Goal: Information Seeking & Learning: Learn about a topic

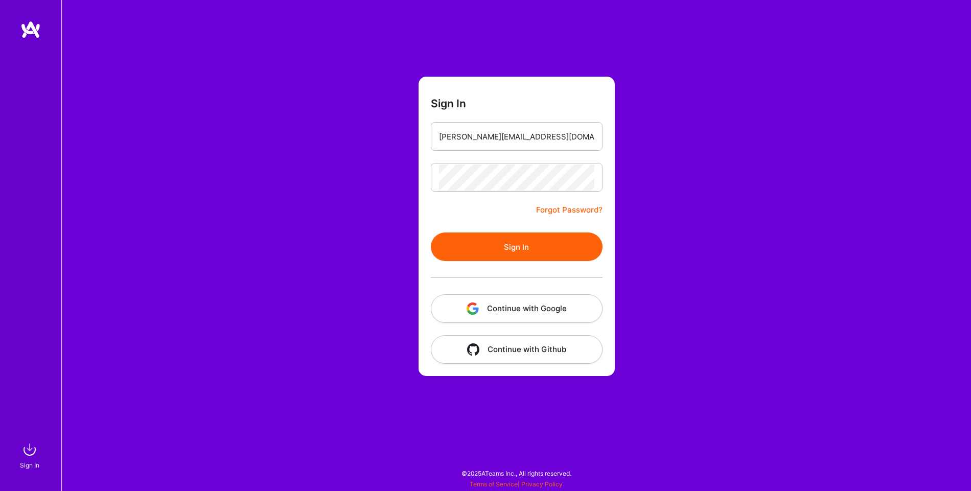
click at [543, 255] on button "Sign In" at bounding box center [517, 247] width 172 height 29
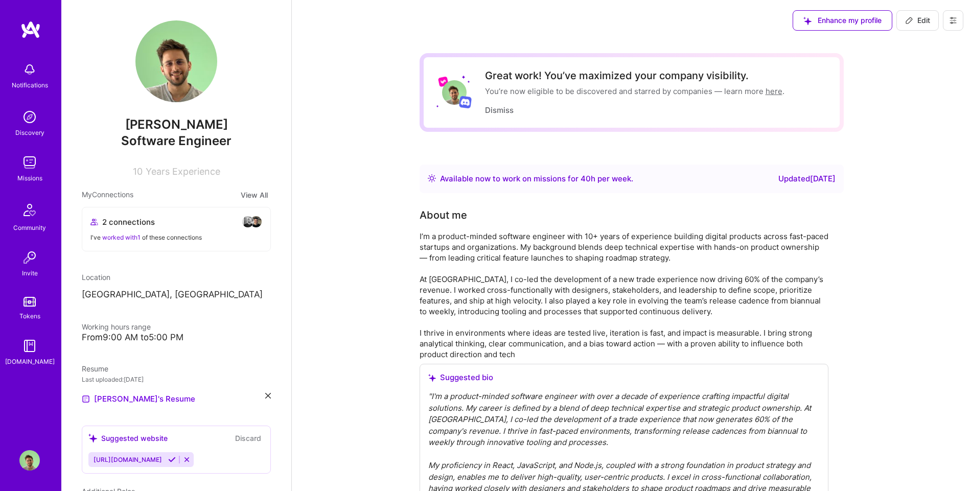
click at [34, 164] on img at bounding box center [29, 162] width 20 height 20
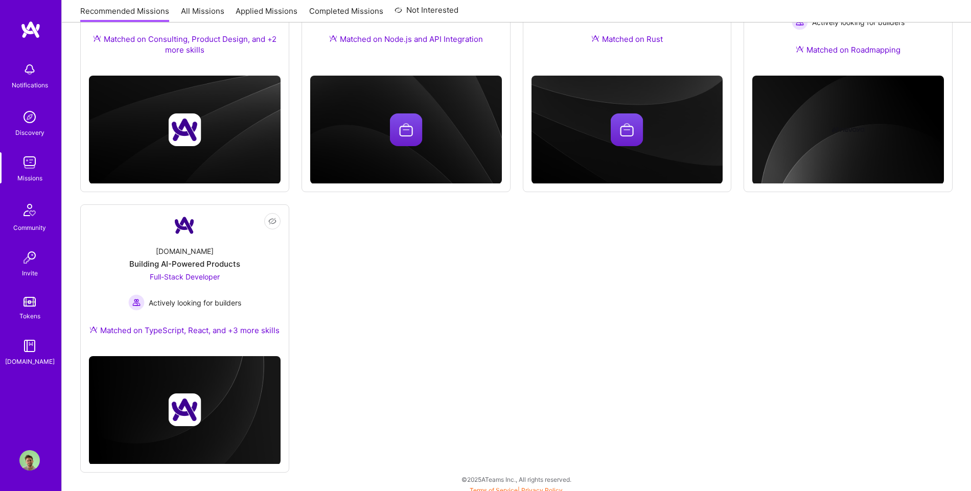
scroll to position [245, 0]
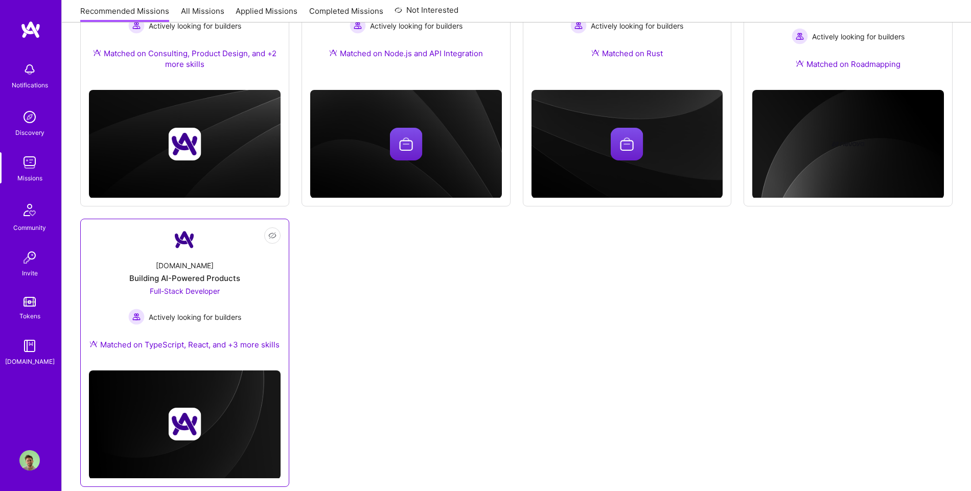
click at [284, 290] on div "Not Interested [DOMAIN_NAME] Building AI-Powered Products Full-Stack Developer …" at bounding box center [184, 353] width 209 height 268
click at [226, 275] on div "Building AI-Powered Products" at bounding box center [184, 278] width 111 height 11
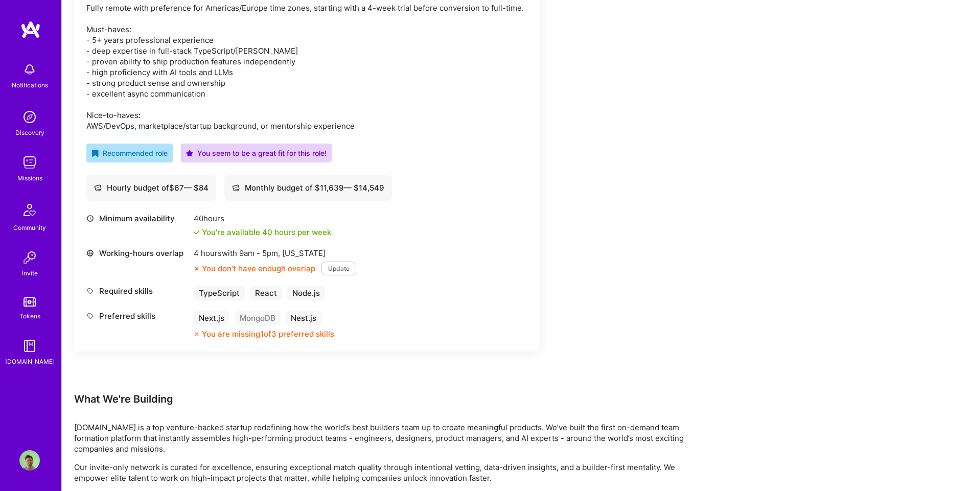
scroll to position [256, 0]
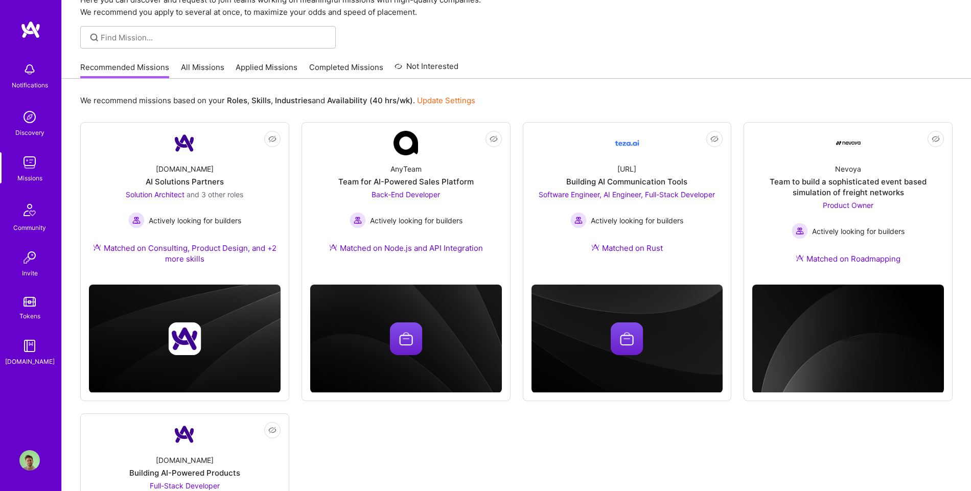
scroll to position [30, 0]
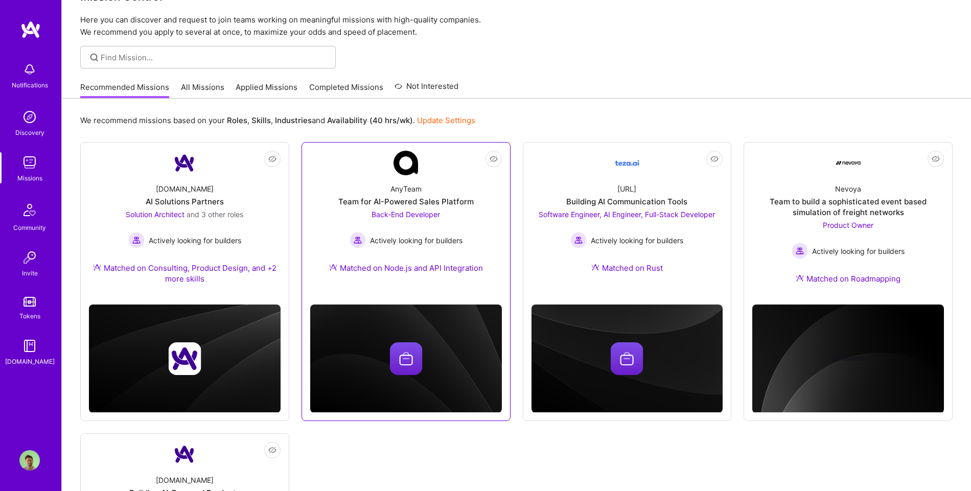
click at [407, 222] on div "Back-End Developer Actively looking for builders" at bounding box center [406, 228] width 113 height 39
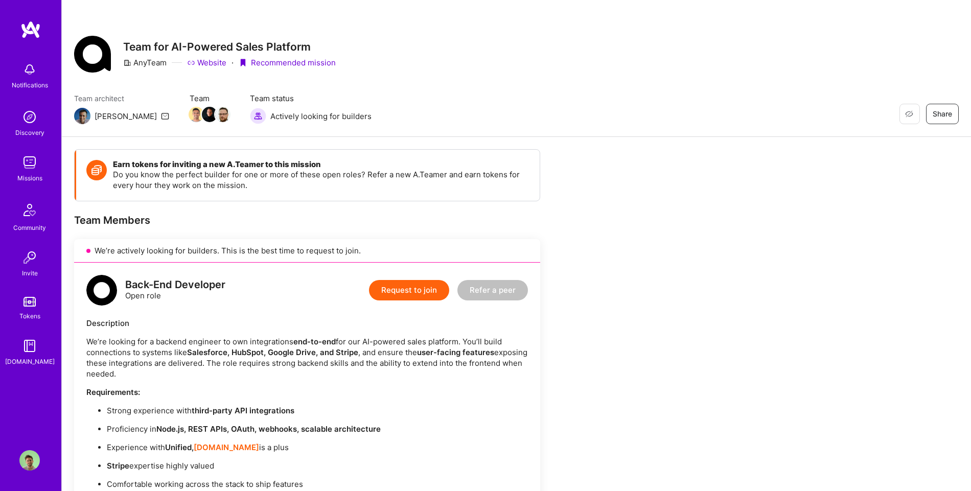
click at [15, 167] on link "Missions" at bounding box center [29, 167] width 63 height 31
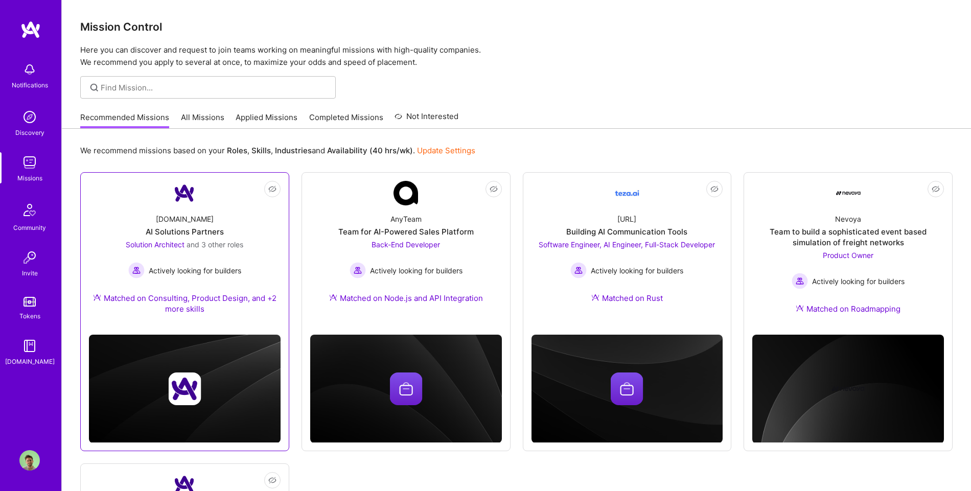
click at [231, 231] on div "[DOMAIN_NAME] AI Solutions Partners Solution Architect and 3 other roles Active…" at bounding box center [185, 265] width 192 height 121
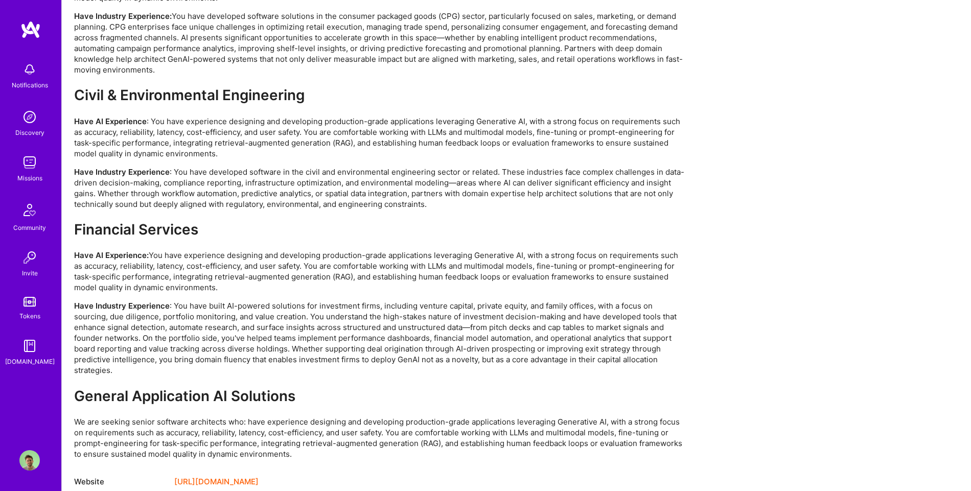
scroll to position [2231, 0]
